Goal: Check status

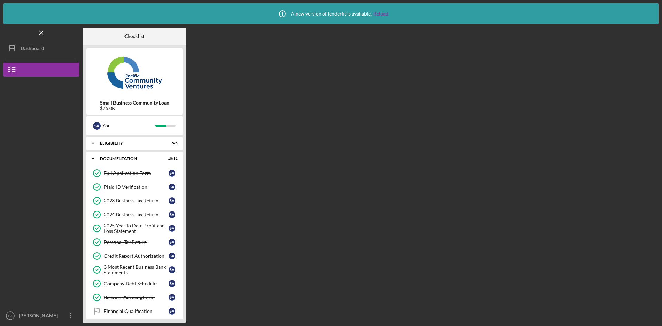
click at [20, 46] on icon "Icon/Dashboard" at bounding box center [11, 48] width 17 height 17
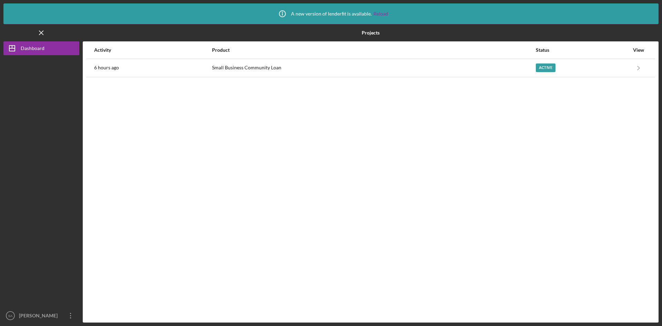
click at [610, 68] on div "Active" at bounding box center [582, 67] width 93 height 17
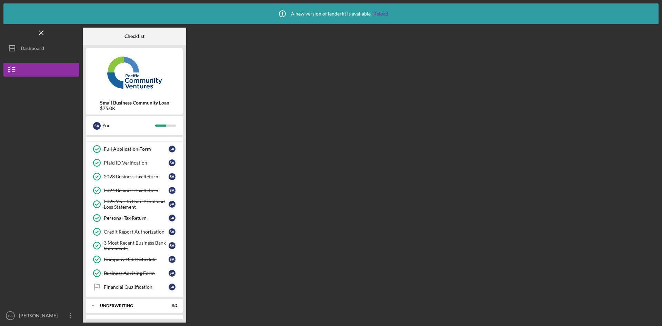
scroll to position [37, 0]
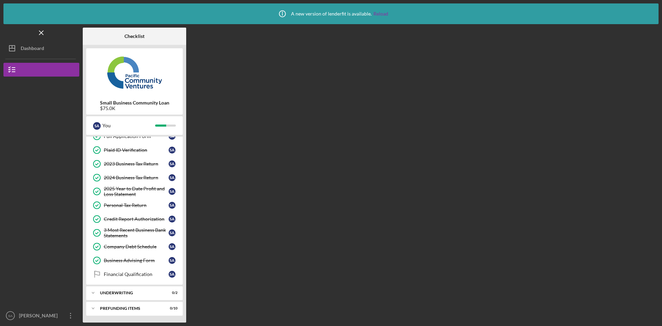
click at [127, 270] on link "Financial Qualification Financial Qualification S A" at bounding box center [135, 274] width 90 height 14
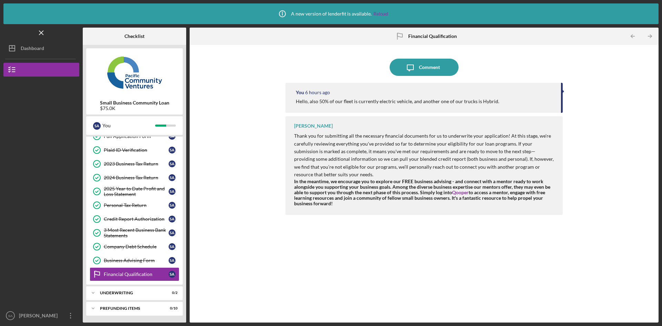
click at [40, 45] on div "Dashboard" at bounding box center [32, 49] width 23 height 16
